Goal: Task Accomplishment & Management: Use online tool/utility

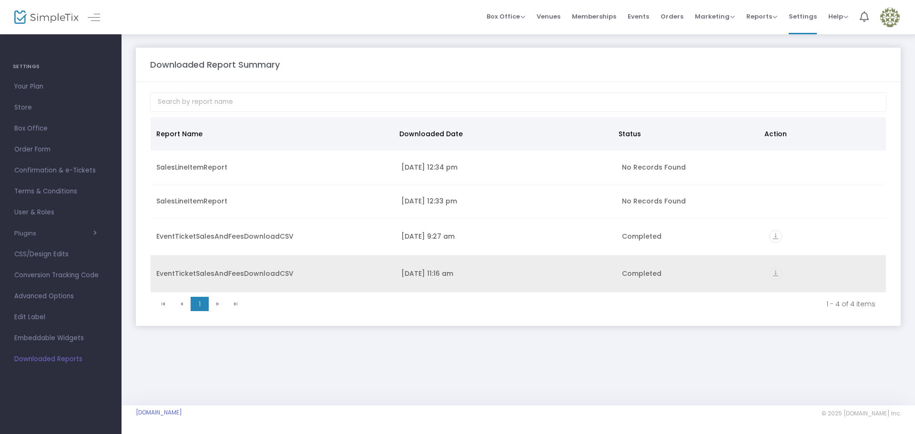
click at [773, 272] on icon "vertical_align_bottom" at bounding box center [775, 273] width 13 height 13
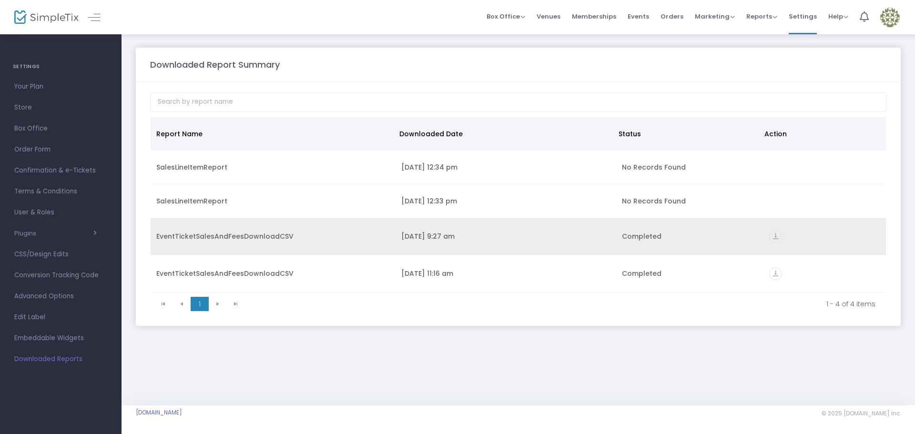
click at [775, 236] on icon "vertical_align_bottom" at bounding box center [775, 236] width 13 height 13
